Goal: Information Seeking & Learning: Compare options

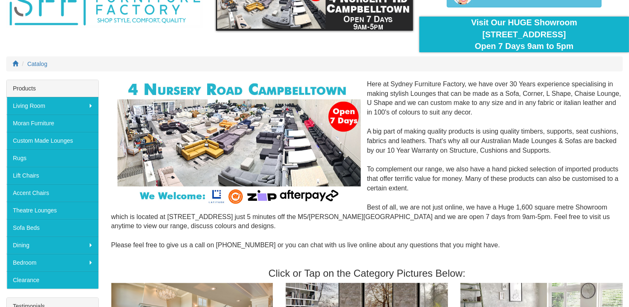
scroll to position [57, 0]
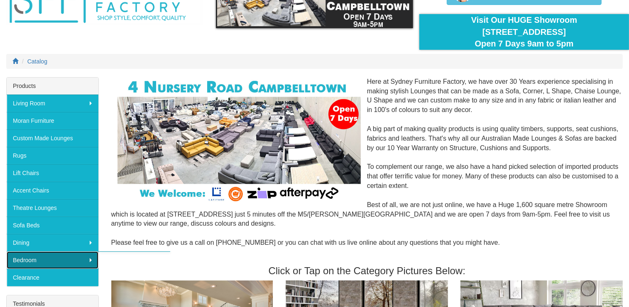
click at [44, 258] on link "Bedroom" at bounding box center [53, 260] width 92 height 17
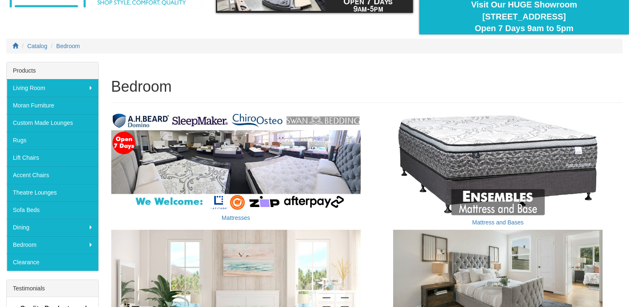
scroll to position [118, 0]
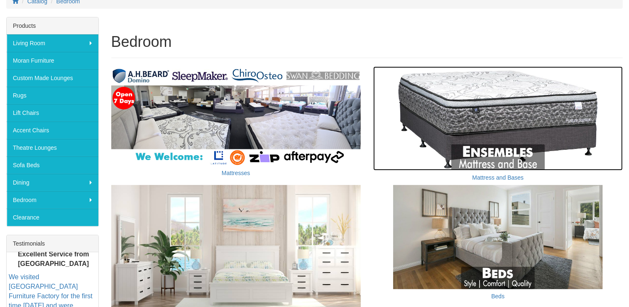
click at [505, 156] on img at bounding box center [498, 118] width 250 height 104
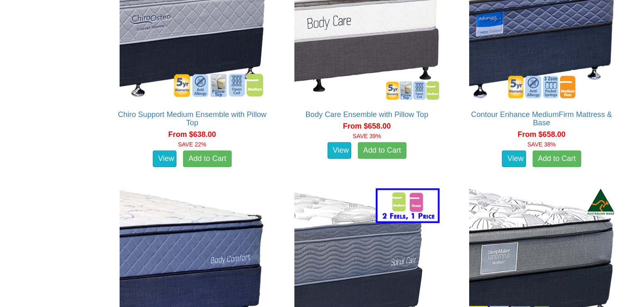
scroll to position [819, 0]
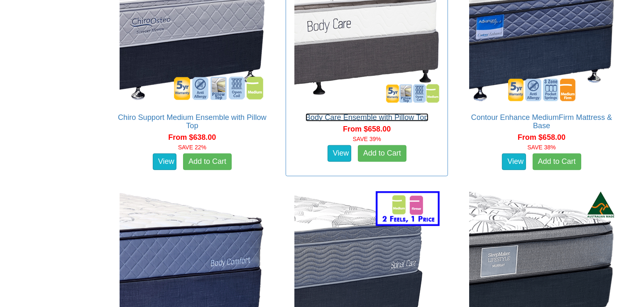
click at [390, 113] on link "Body Care Ensemble with Pillow Top" at bounding box center [367, 117] width 123 height 8
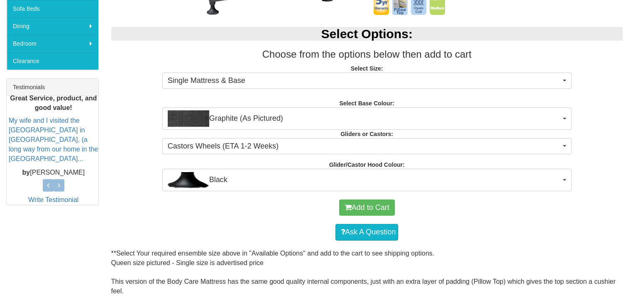
scroll to position [289, 0]
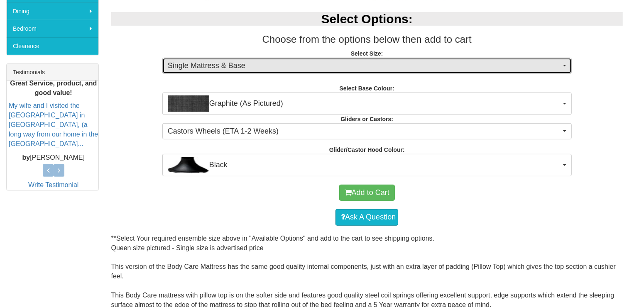
click at [564, 60] on button "Single Mattress & Base" at bounding box center [367, 66] width 410 height 17
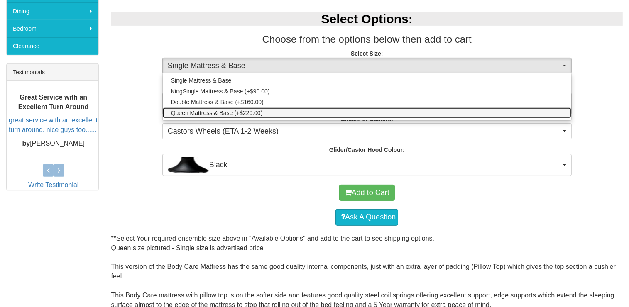
click at [560, 114] on link "Queen Mattress & Base (+$220.00)" at bounding box center [367, 113] width 409 height 11
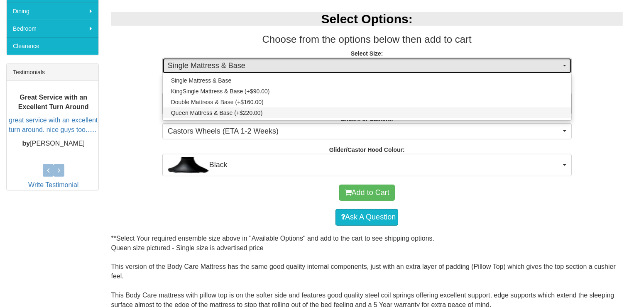
select select "1202"
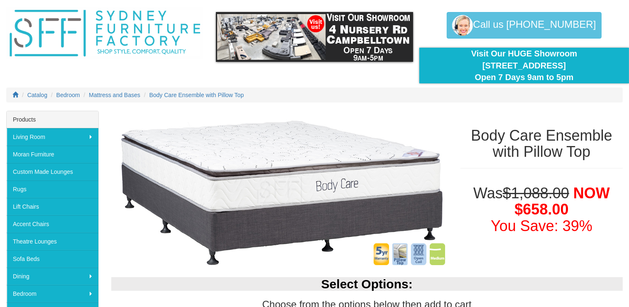
scroll to position [22, 0]
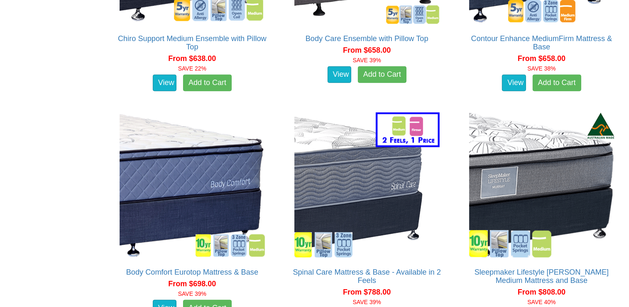
scroll to position [940, 0]
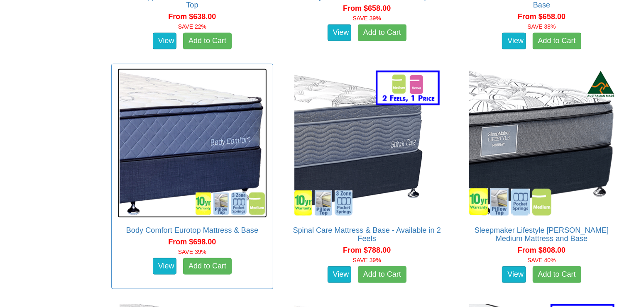
click at [258, 191] on img at bounding box center [193, 144] width 150 height 150
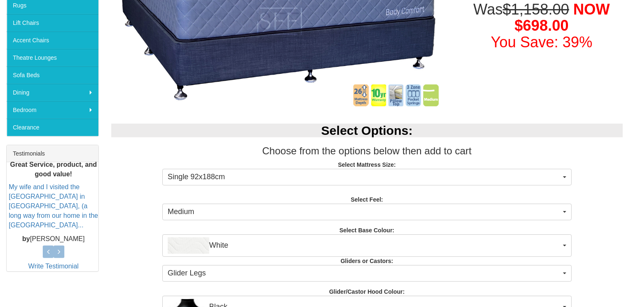
scroll to position [223, 0]
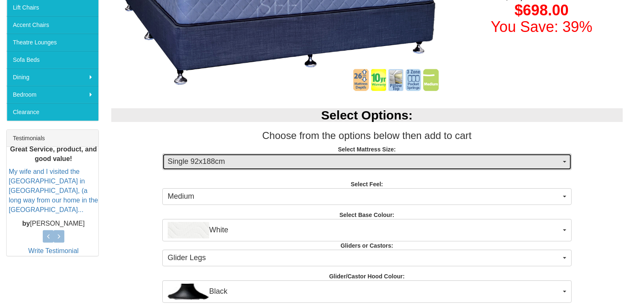
click at [564, 162] on button "Single 92x188cm" at bounding box center [367, 162] width 410 height 17
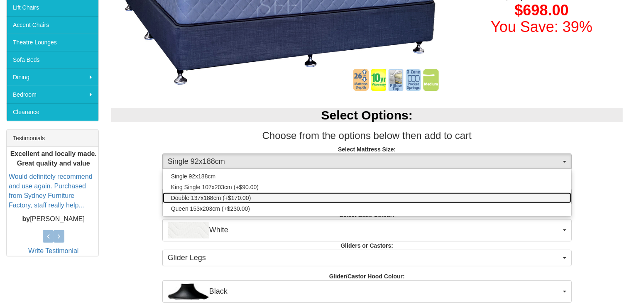
click at [554, 199] on link "Double 137x188cm (+$170.00)" at bounding box center [367, 198] width 409 height 11
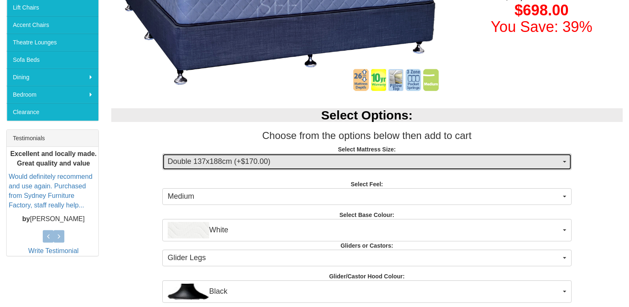
click at [562, 160] on button "Double 137x188cm (+$170.00)" at bounding box center [367, 162] width 410 height 17
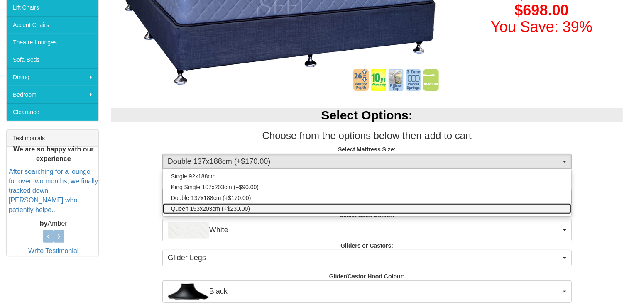
click at [234, 206] on span "Queen 153x203cm (+$230.00)" at bounding box center [210, 209] width 79 height 8
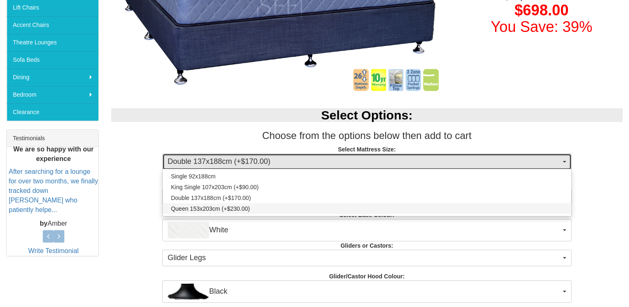
select select "1876"
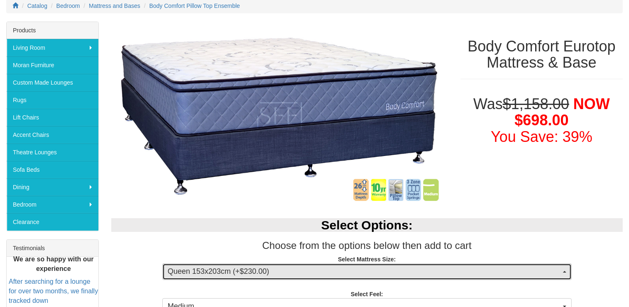
scroll to position [0, 0]
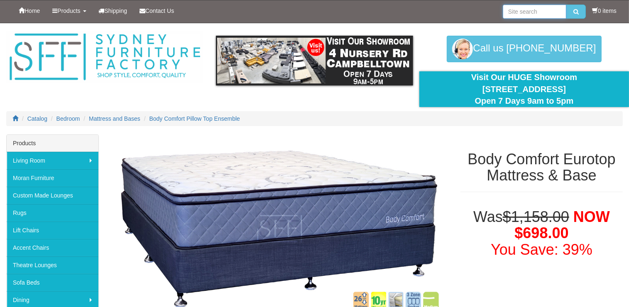
click at [532, 11] on input "search" at bounding box center [535, 12] width 64 height 14
type input "queen mattress and base"
click at [577, 6] on button "submit" at bounding box center [577, 12] width 20 height 14
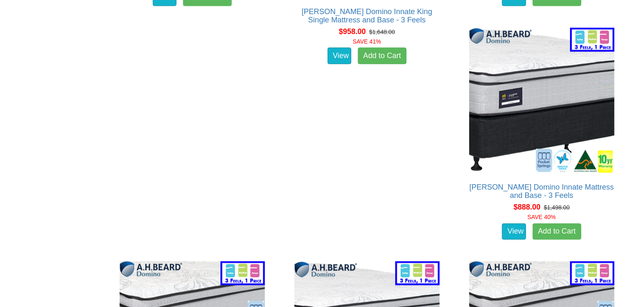
scroll to position [1450, 0]
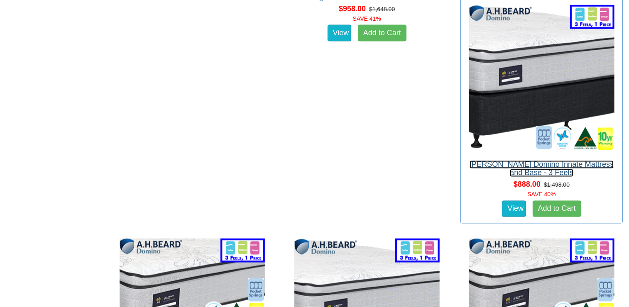
click at [557, 163] on link "[PERSON_NAME] Domino Innate Mattress and Base - 3 Feels" at bounding box center [542, 169] width 145 height 17
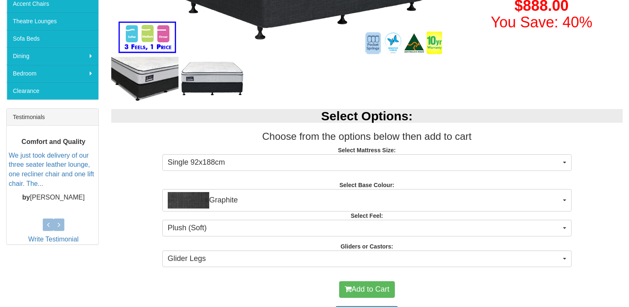
scroll to position [248, 0]
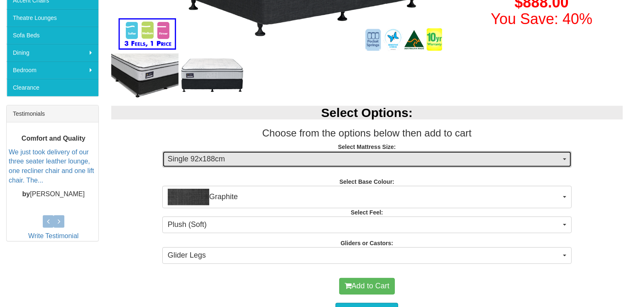
click at [565, 157] on button "Single 92x188cm" at bounding box center [367, 159] width 410 height 17
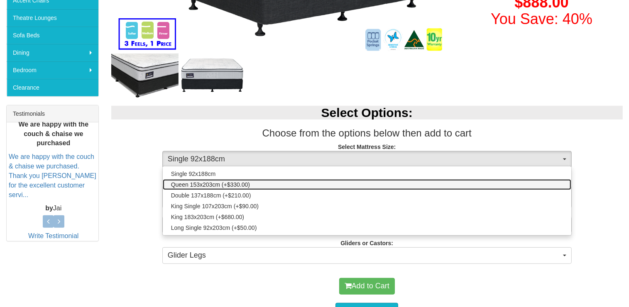
click at [298, 185] on link "Queen 153x203cm (+$330.00)" at bounding box center [367, 184] width 409 height 11
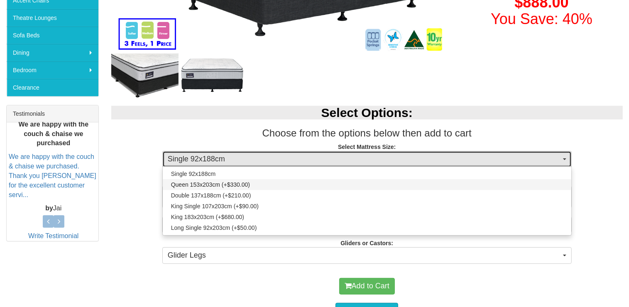
select select "1876"
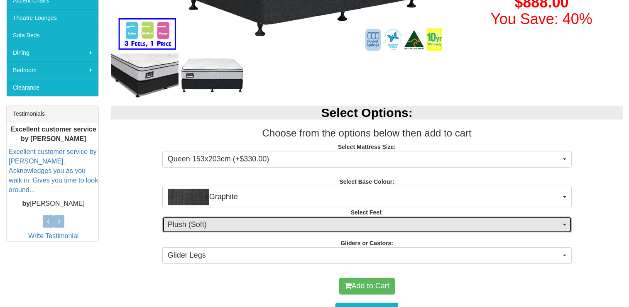
click at [257, 227] on span "Plush (Soft)" at bounding box center [364, 225] width 393 height 11
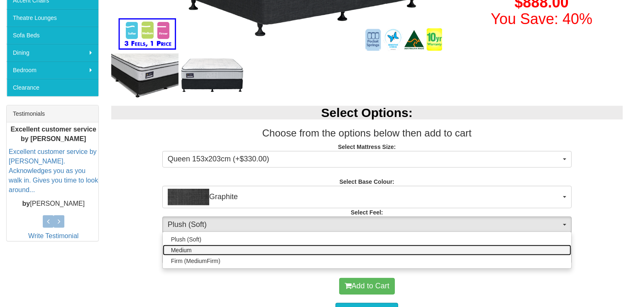
click at [181, 249] on span "Medium" at bounding box center [181, 250] width 21 height 8
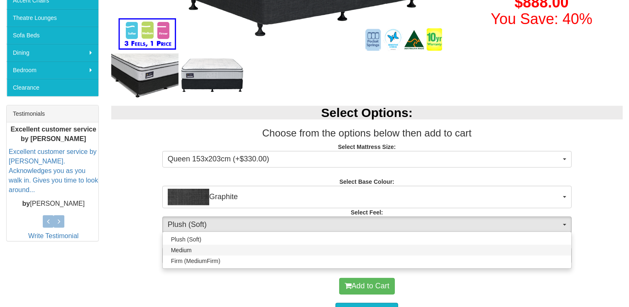
select select "1380"
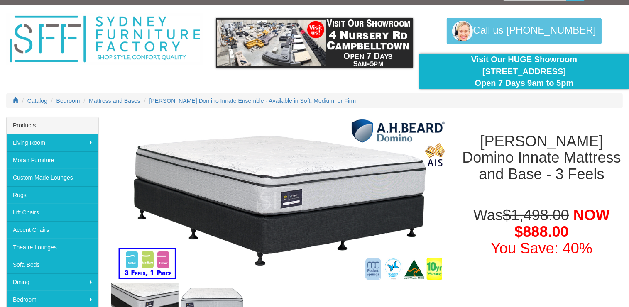
scroll to position [0, 0]
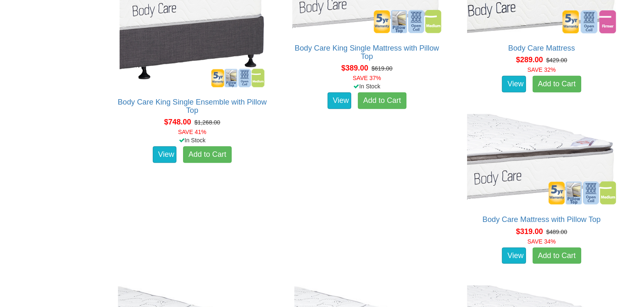
scroll to position [4286, 0]
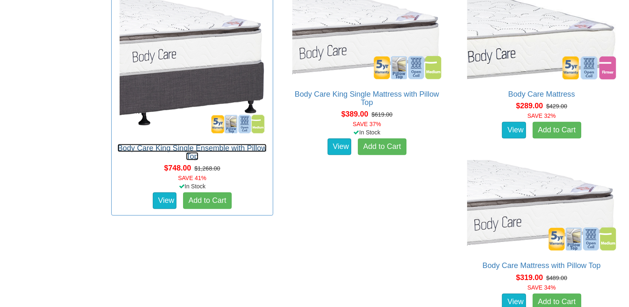
click at [192, 144] on link "Body Care King Single Ensemble with Pillow Top" at bounding box center [192, 152] width 149 height 17
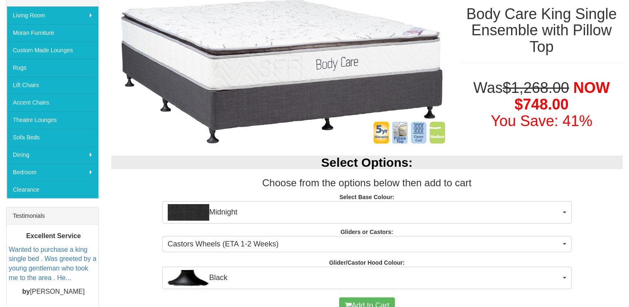
scroll to position [73, 0]
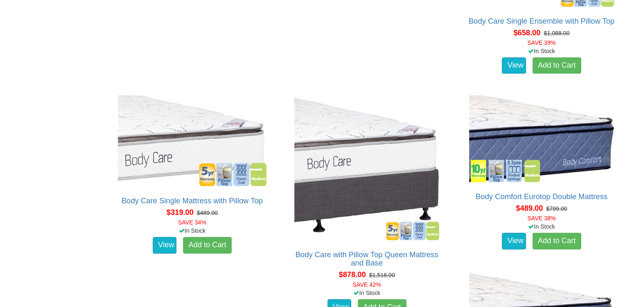
scroll to position [4960, 0]
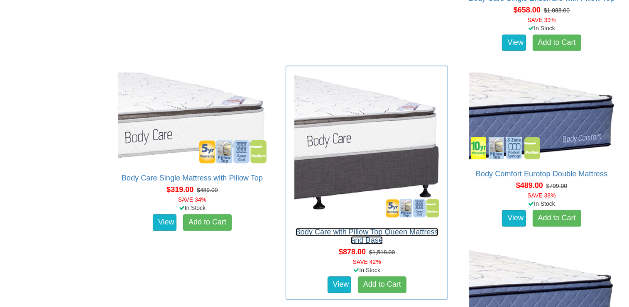
click at [397, 228] on link "Body Care with Pillow Top Queen Mattress and Base" at bounding box center [367, 236] width 143 height 17
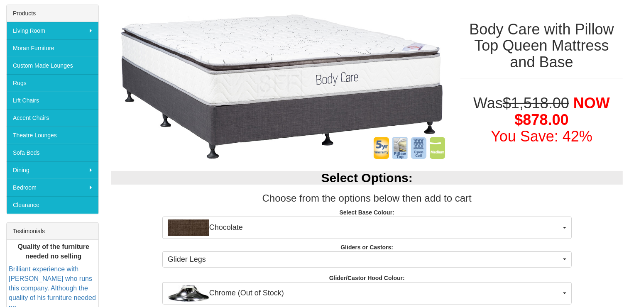
scroll to position [135, 0]
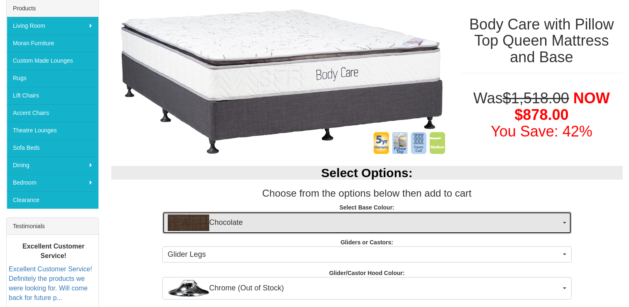
click at [564, 217] on button "Chocolate" at bounding box center [367, 223] width 410 height 22
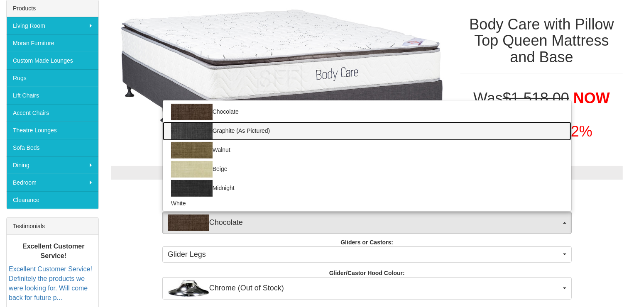
click at [553, 133] on link "Graphite (As Pictured)" at bounding box center [367, 131] width 409 height 19
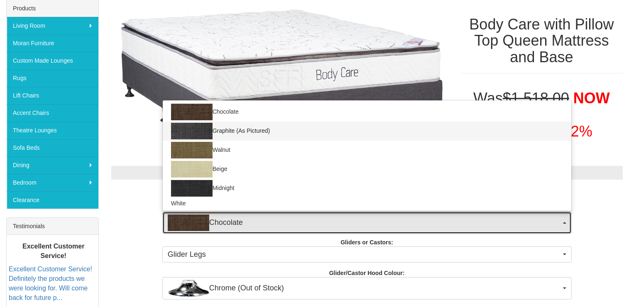
select select "1209"
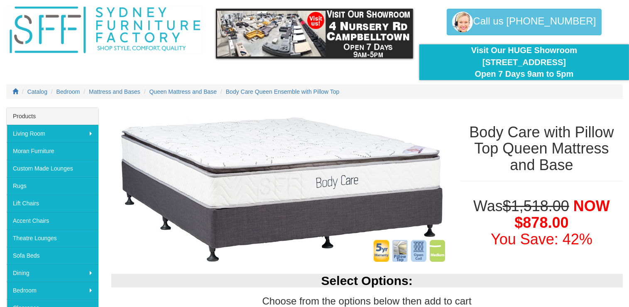
scroll to position [23, 0]
